Goal: Connect with others: Connect with other users

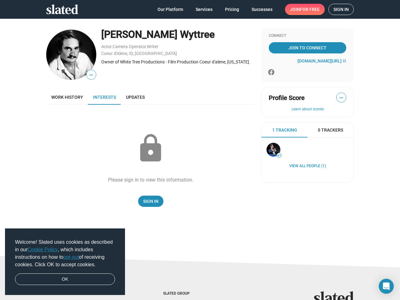
click at [65, 262] on span "Welcome! Slated uses cookies as described in our Cookie Policy , which includes…" at bounding box center [65, 254] width 100 height 30
click at [69, 55] on img at bounding box center [71, 55] width 50 height 50
click at [89, 75] on span "—" at bounding box center [91, 75] width 9 height 8
click at [176, 62] on div "Owner of White Tree Productions - Film Production Coeur d'alene, [US_STATE]." at bounding box center [178, 62] width 154 height 6
click at [339, 98] on span "—" at bounding box center [341, 98] width 9 height 8
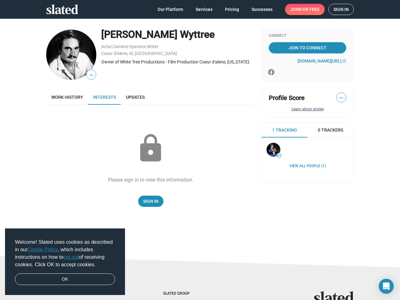
click at [305, 109] on button "Learn about scores" at bounding box center [308, 109] width 78 height 5
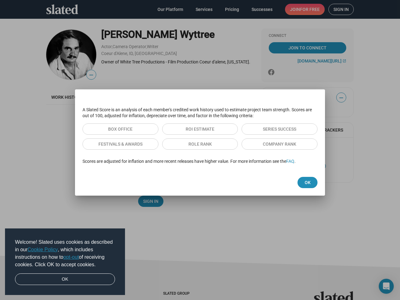
click at [328, 130] on div at bounding box center [200, 150] width 400 height 300
